Goal: Task Accomplishment & Management: Manage account settings

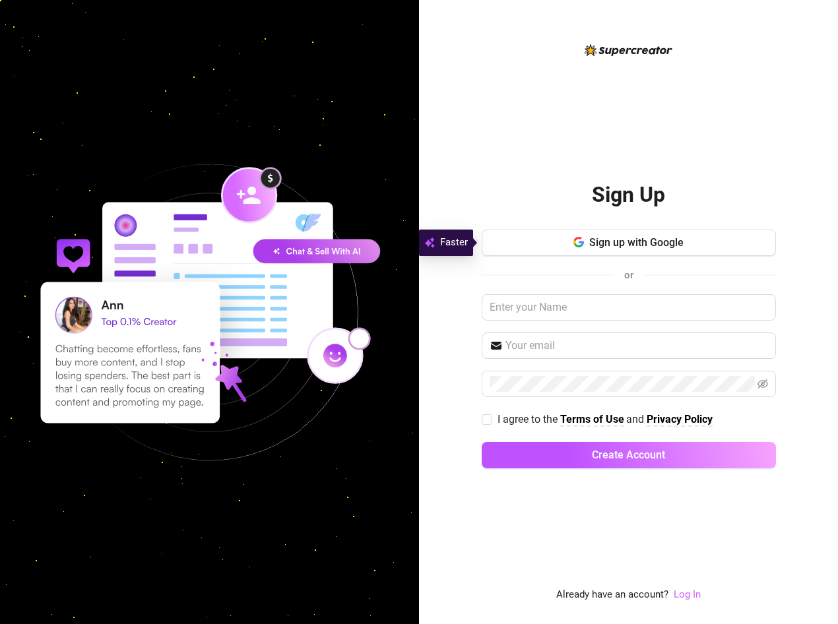
drag, startPoint x: 687, startPoint y: 592, endPoint x: 708, endPoint y: 604, distance: 23.9
click at [687, 592] on link "Log In" at bounding box center [686, 594] width 27 height 12
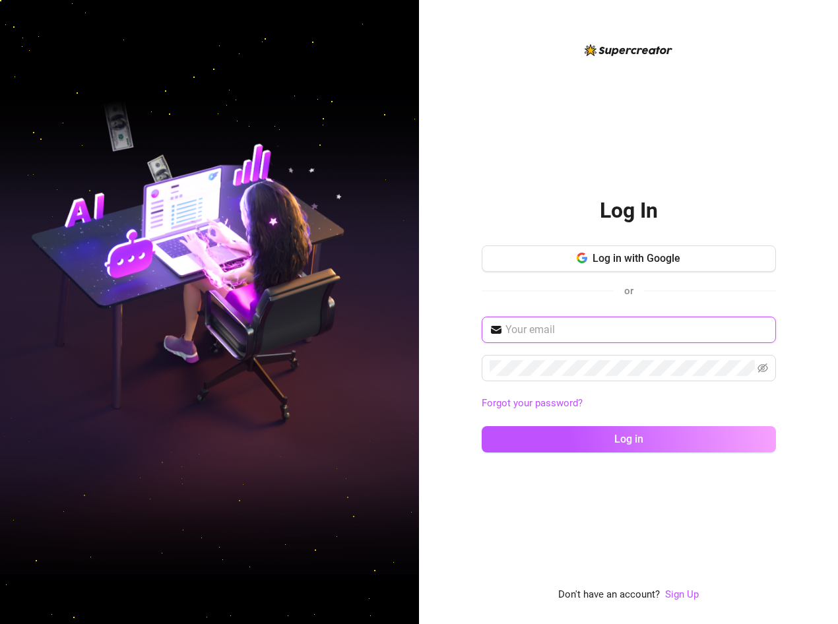
click at [619, 325] on input "text" at bounding box center [636, 330] width 263 height 16
type input "[EMAIL_ADDRESS][PERSON_NAME][DOMAIN_NAME]"
click at [482, 426] on button "Log in" at bounding box center [629, 439] width 294 height 26
